Goal: Transaction & Acquisition: Download file/media

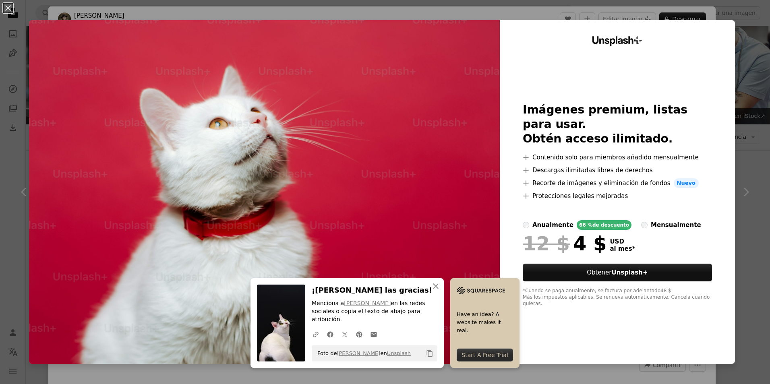
scroll to position [4702, 0]
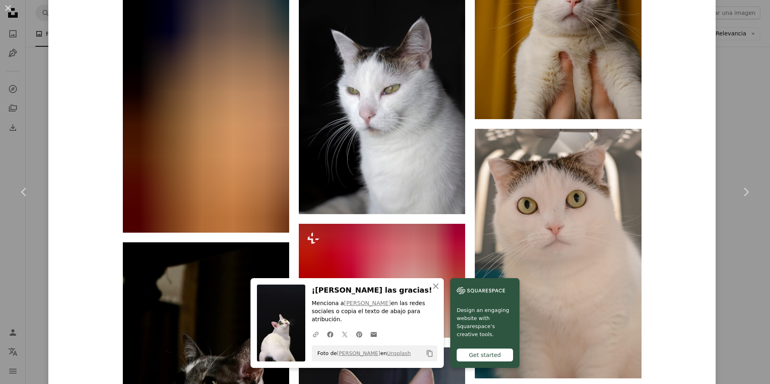
scroll to position [2497, 0]
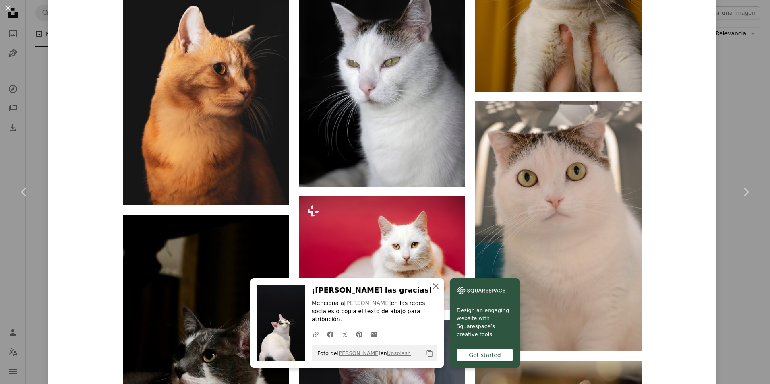
click at [441, 291] on icon "An X shape" at bounding box center [436, 287] width 10 height 10
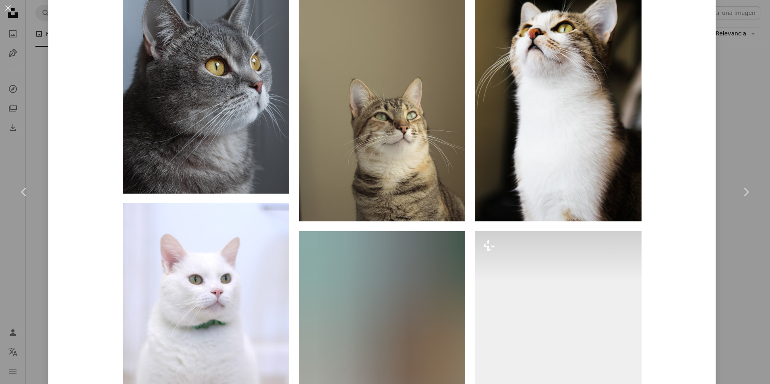
scroll to position [898, 0]
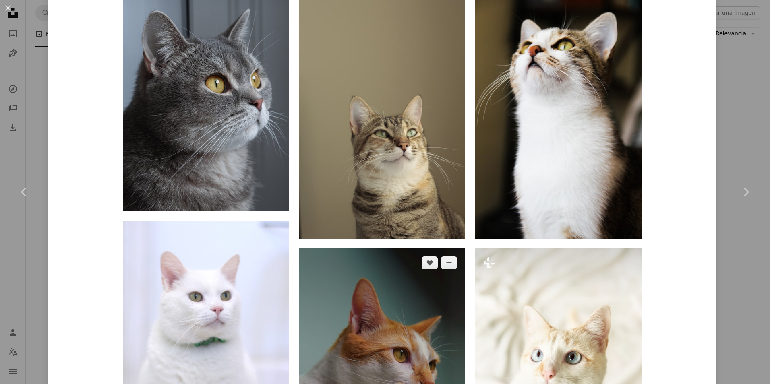
click at [356, 249] on img at bounding box center [382, 374] width 166 height 250
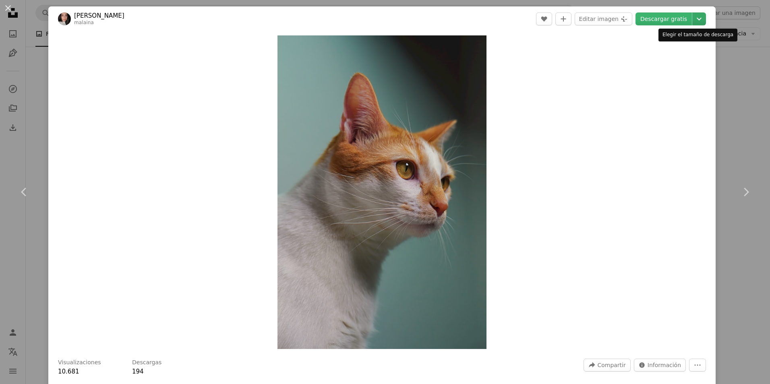
click at [693, 21] on icon "Chevron down" at bounding box center [699, 19] width 13 height 10
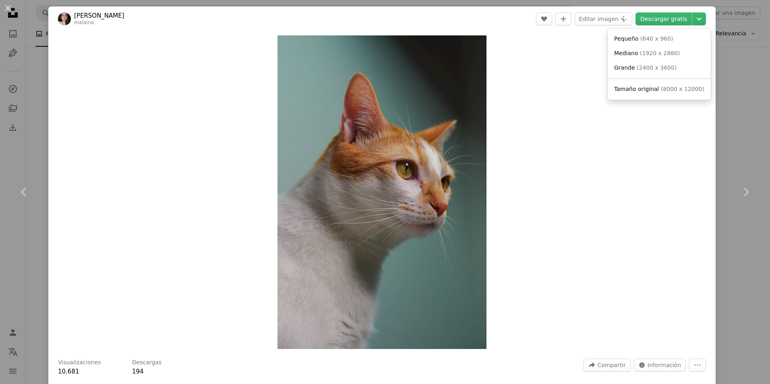
click at [665, 84] on link "Tamaño original ( 8000 x 12000 )" at bounding box center [659, 89] width 97 height 15
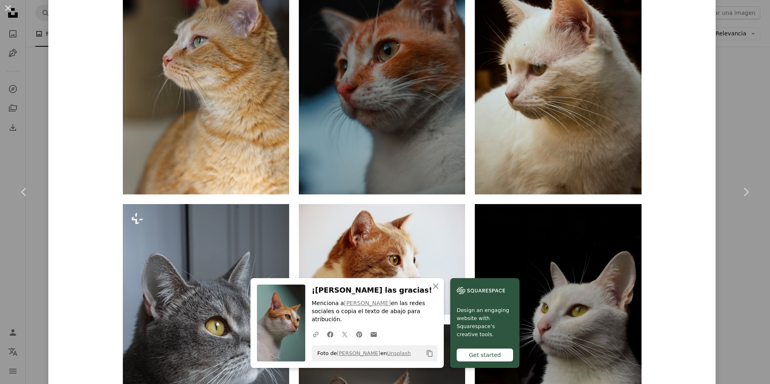
scroll to position [685, 0]
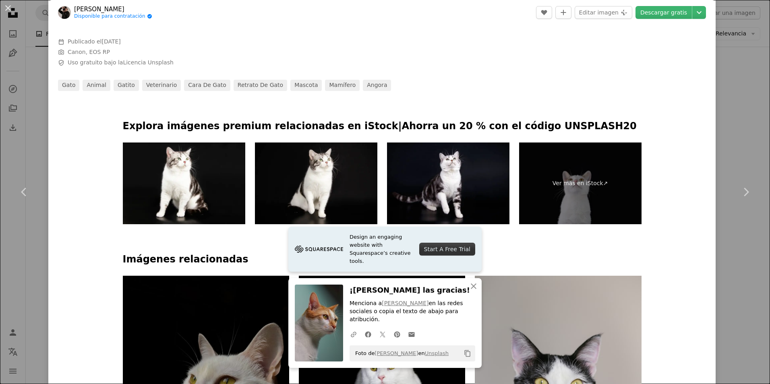
scroll to position [403, 0]
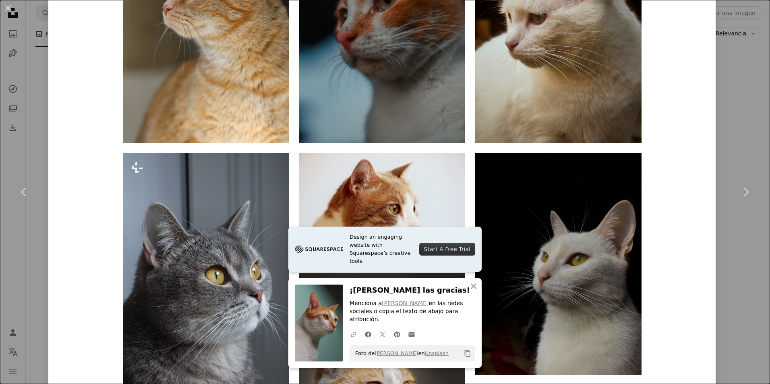
scroll to position [765, 0]
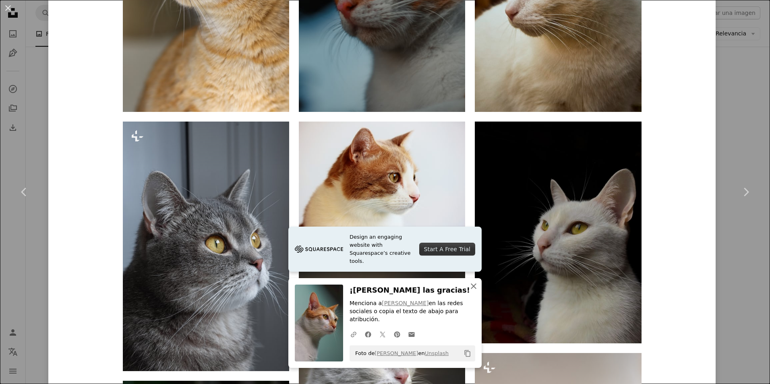
click at [470, 291] on icon "An X shape" at bounding box center [474, 287] width 10 height 10
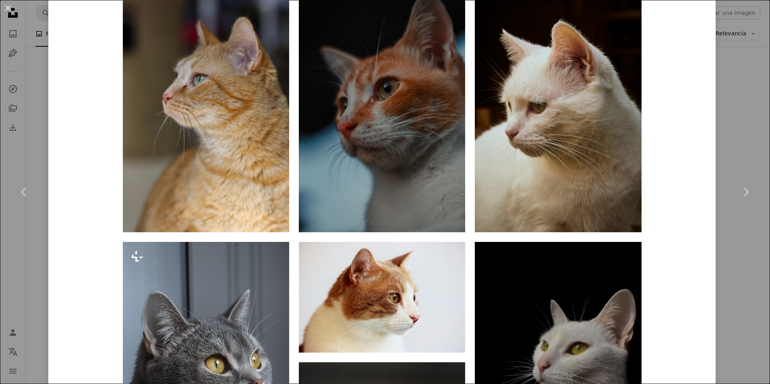
scroll to position [645, 0]
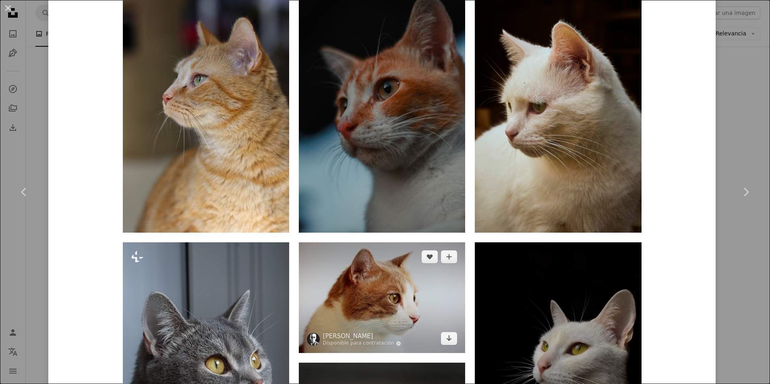
click at [410, 242] on img at bounding box center [382, 297] width 166 height 111
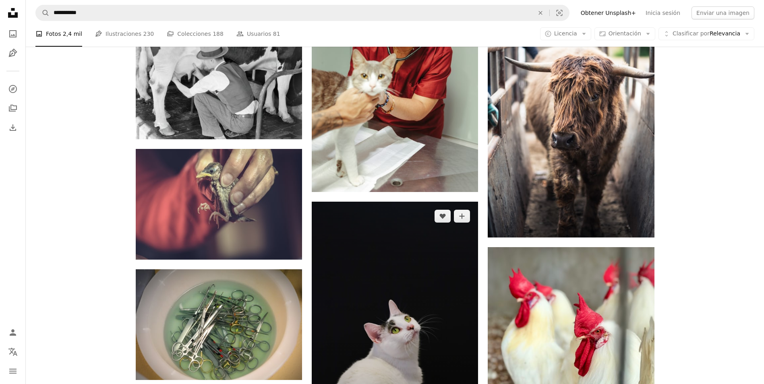
scroll to position [4622, 0]
